Goal: Navigation & Orientation: Find specific page/section

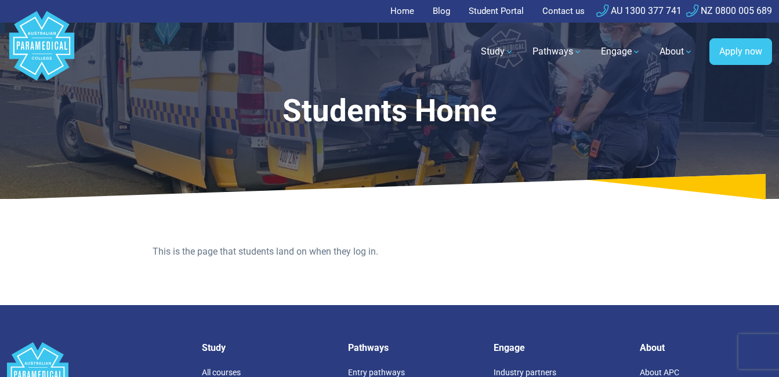
click at [497, 9] on link "Student Portal" at bounding box center [496, 11] width 69 height 23
click at [494, 5] on link "Student Portal" at bounding box center [496, 11] width 69 height 23
